Goal: Find specific fact

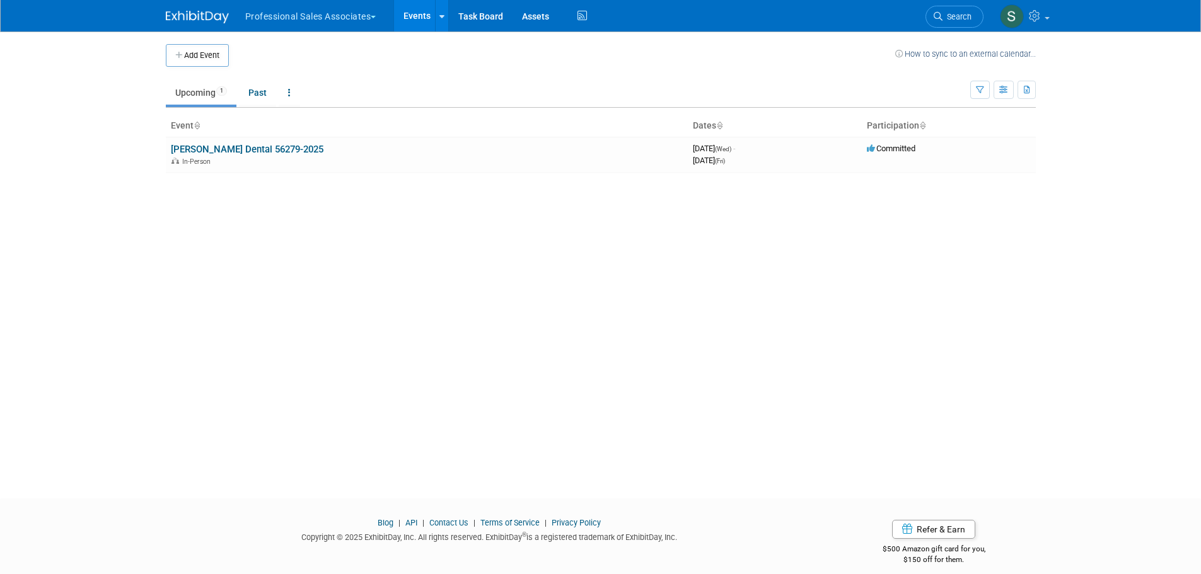
click at [297, 16] on button "Professional Sales Associates" at bounding box center [318, 14] width 148 height 28
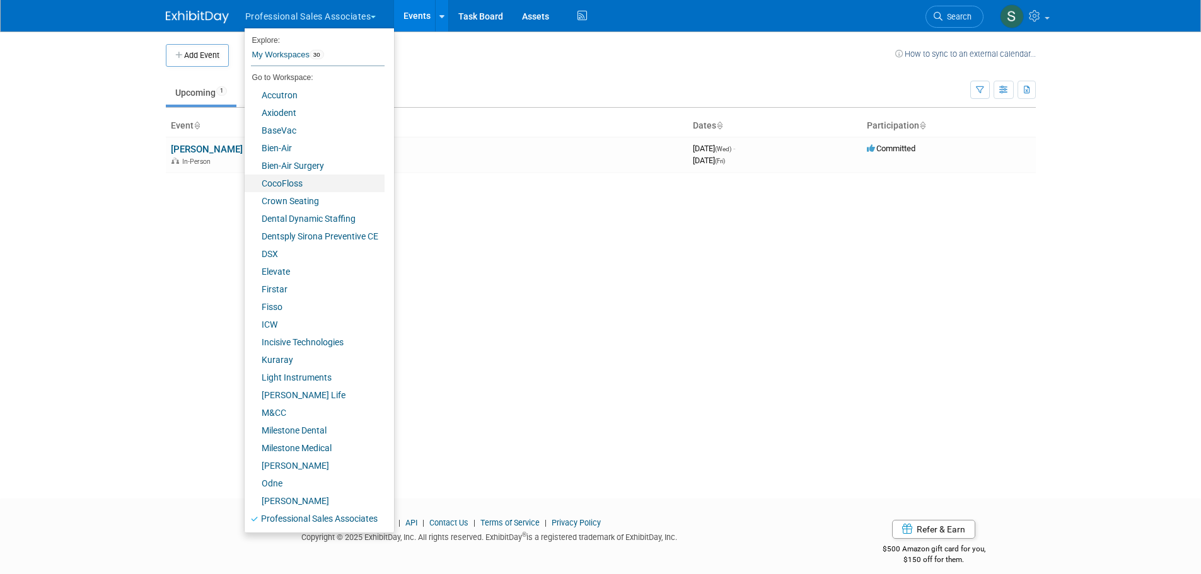
click at [322, 185] on link "CocoFloss" at bounding box center [315, 184] width 140 height 18
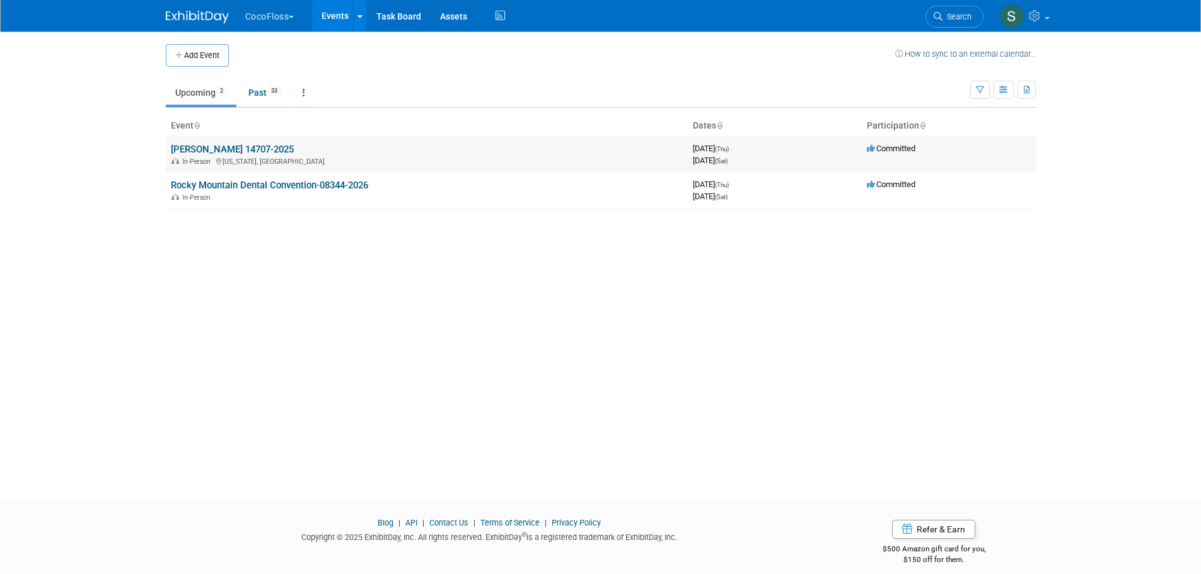
click at [267, 144] on link "[PERSON_NAME] 14707-2025" at bounding box center [232, 149] width 123 height 11
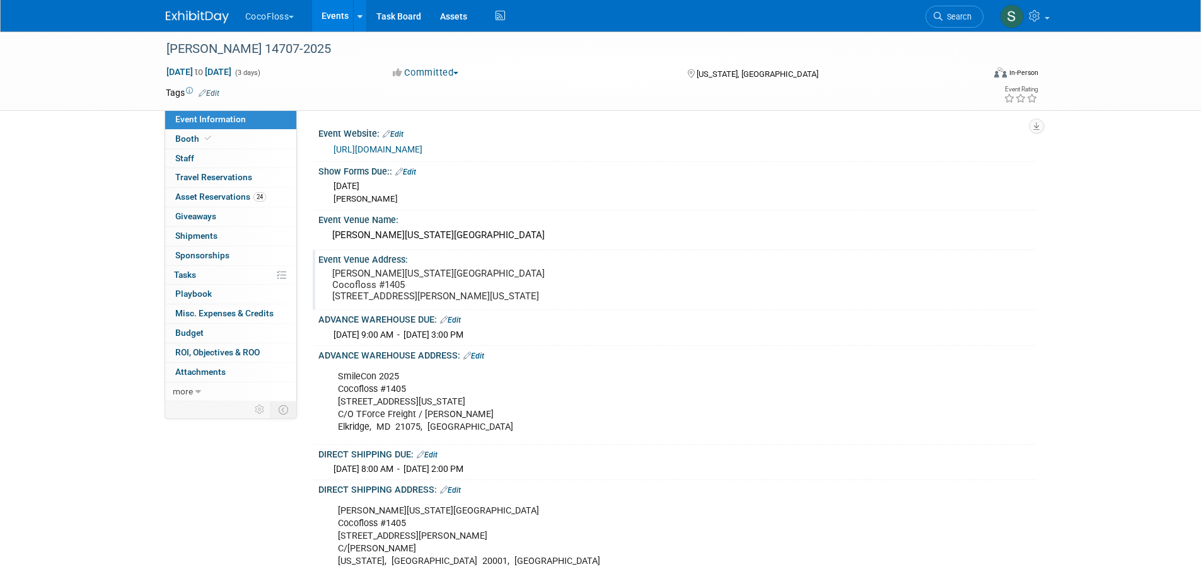
click at [383, 278] on pre "Walter E Washington Convention Center Cocofloss #1405 801 Allen Y Lew Pl NW C/O…" at bounding box center [467, 285] width 271 height 34
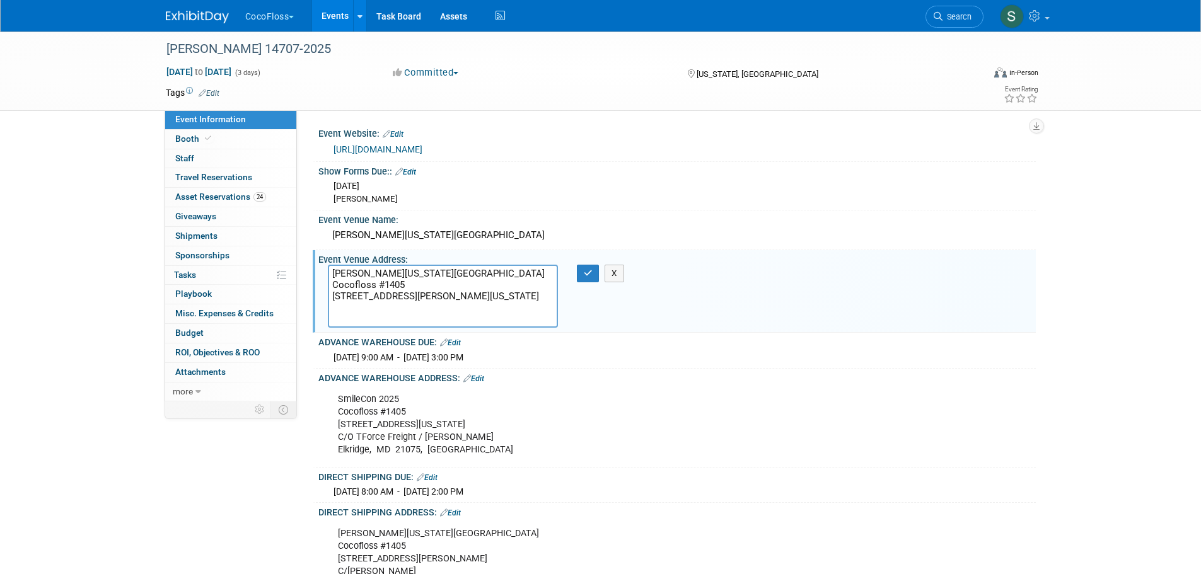
click at [454, 446] on div "SmileCon 2025 Cocofloss #1405 6571 Washington Blvd C/O TForce Freight / Freeman…" at bounding box center [613, 425] width 568 height 76
click at [434, 446] on div "SmileCon 2025 Cocofloss #1405 6571 Washington Blvd C/O TForce Freight / Freeman…" at bounding box center [613, 425] width 568 height 76
click at [431, 446] on div "SmileCon 2025 Cocofloss #1405 6571 Washington Blvd C/O TForce Freight / Freeman…" at bounding box center [613, 425] width 568 height 76
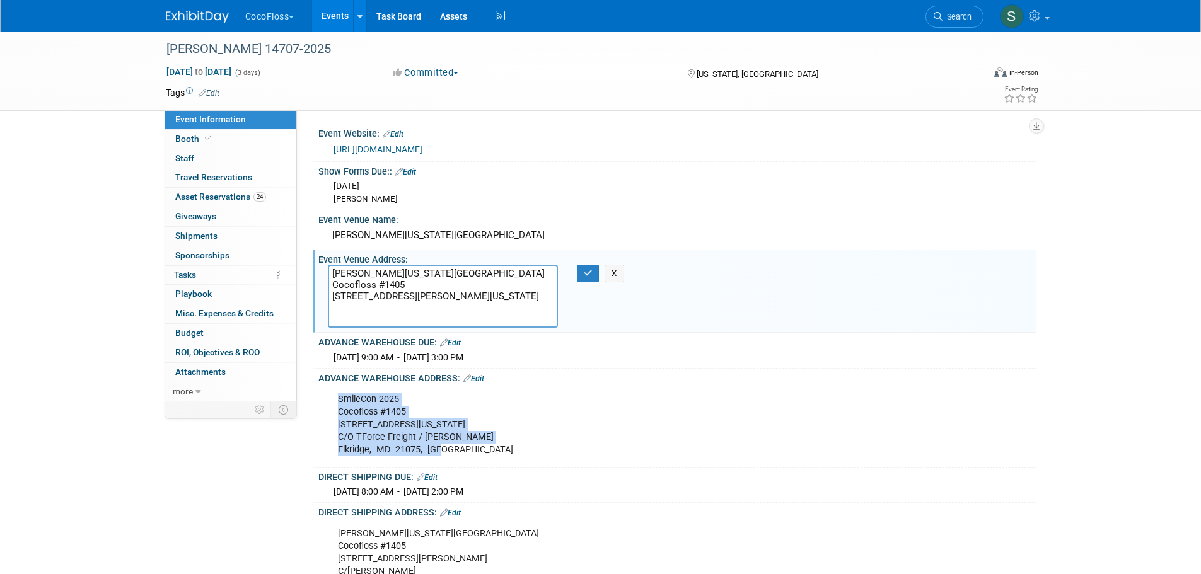
drag, startPoint x: 443, startPoint y: 448, endPoint x: 335, endPoint y: 403, distance: 117.0
click at [335, 403] on div "SmileCon 2025 Cocofloss #1405 6571 Washington Blvd C/O TForce Freight / Freeman…" at bounding box center [613, 425] width 568 height 76
copy div "SmileCon 2025 Cocofloss #1405 6571 Washington Blvd C/O TForce Freight / Freeman…"
